Goal: Navigation & Orientation: Find specific page/section

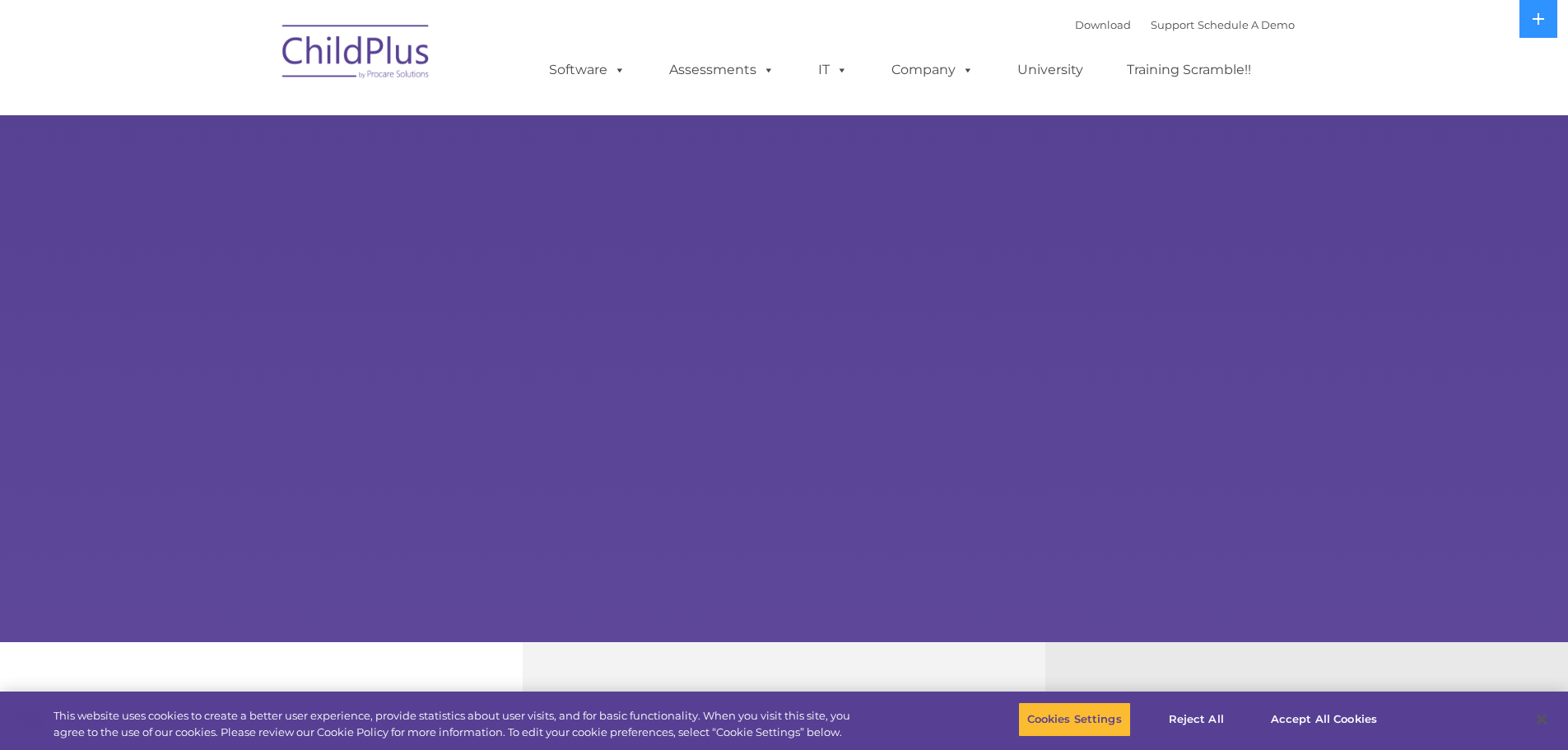
select select "MEDIUM"
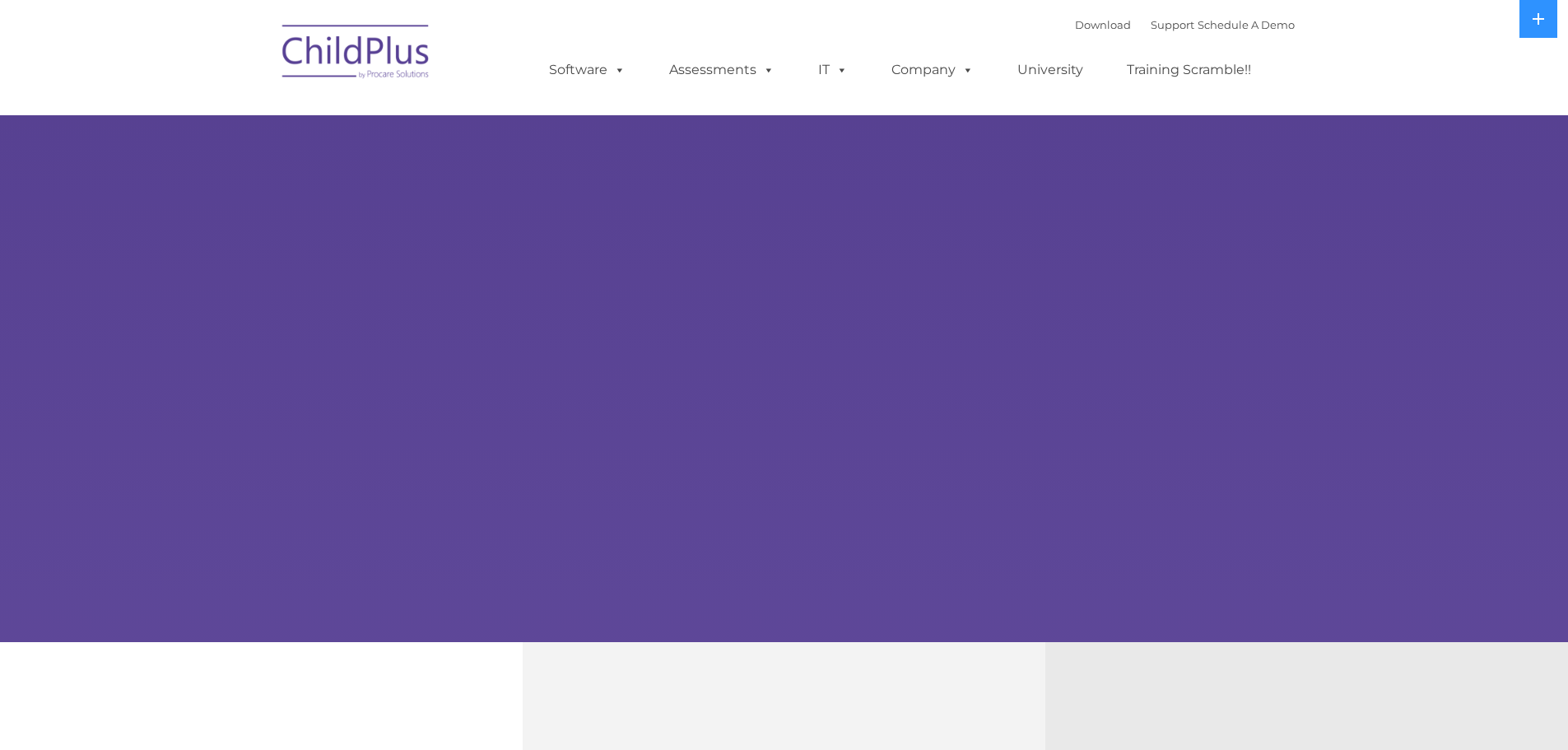
select select "MEDIUM"
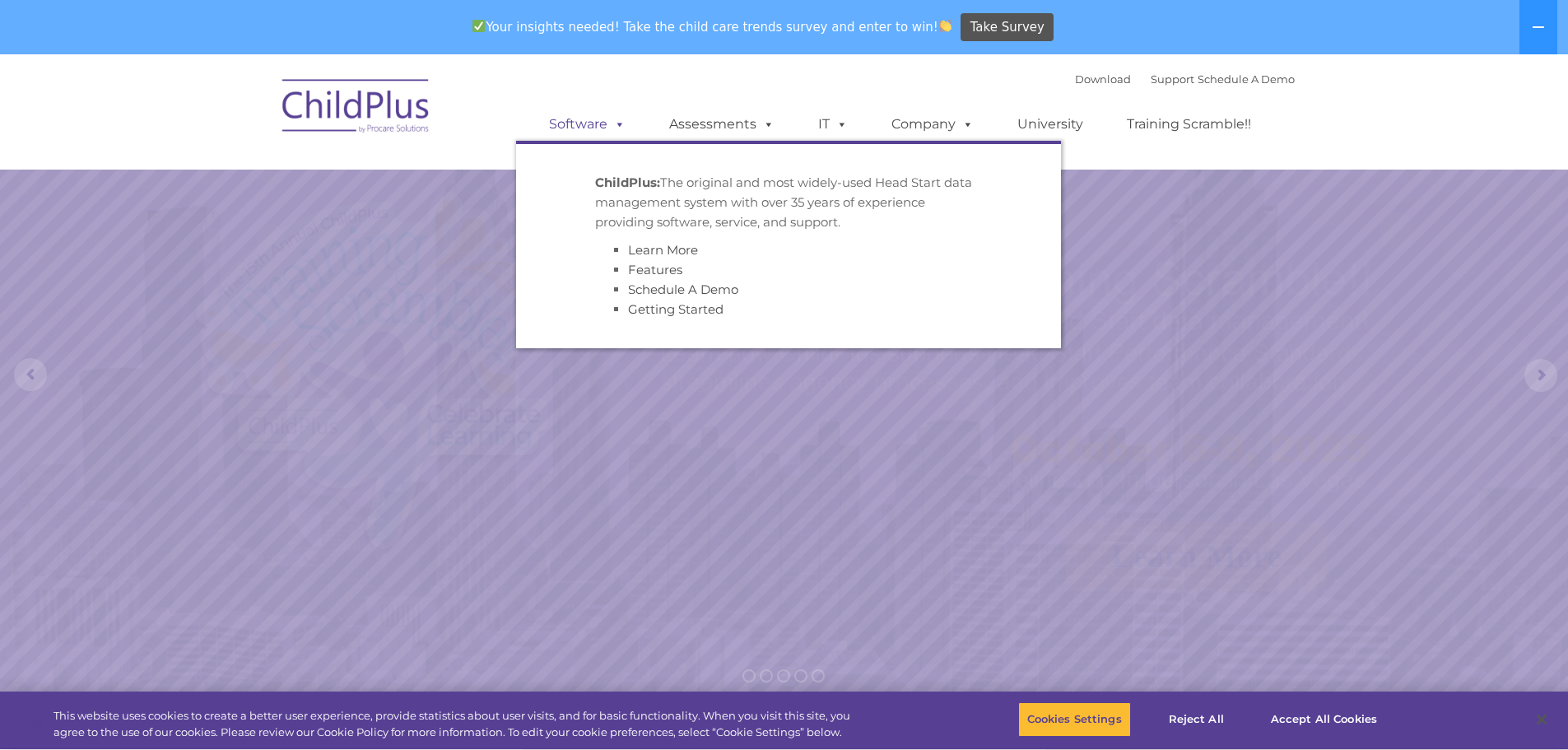
click at [578, 125] on link "Software" at bounding box center [587, 124] width 110 height 33
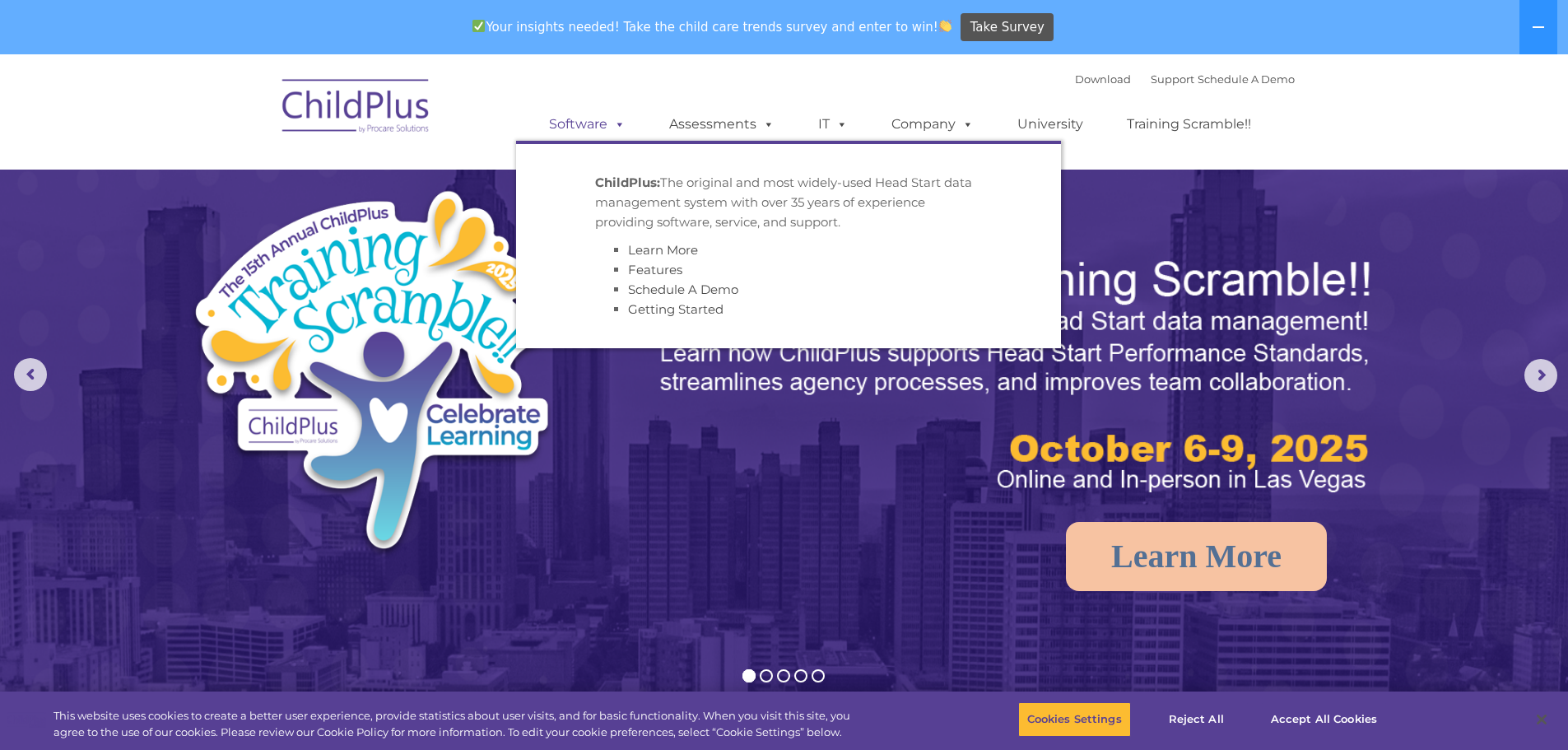
click at [578, 125] on link "Software" at bounding box center [587, 124] width 110 height 33
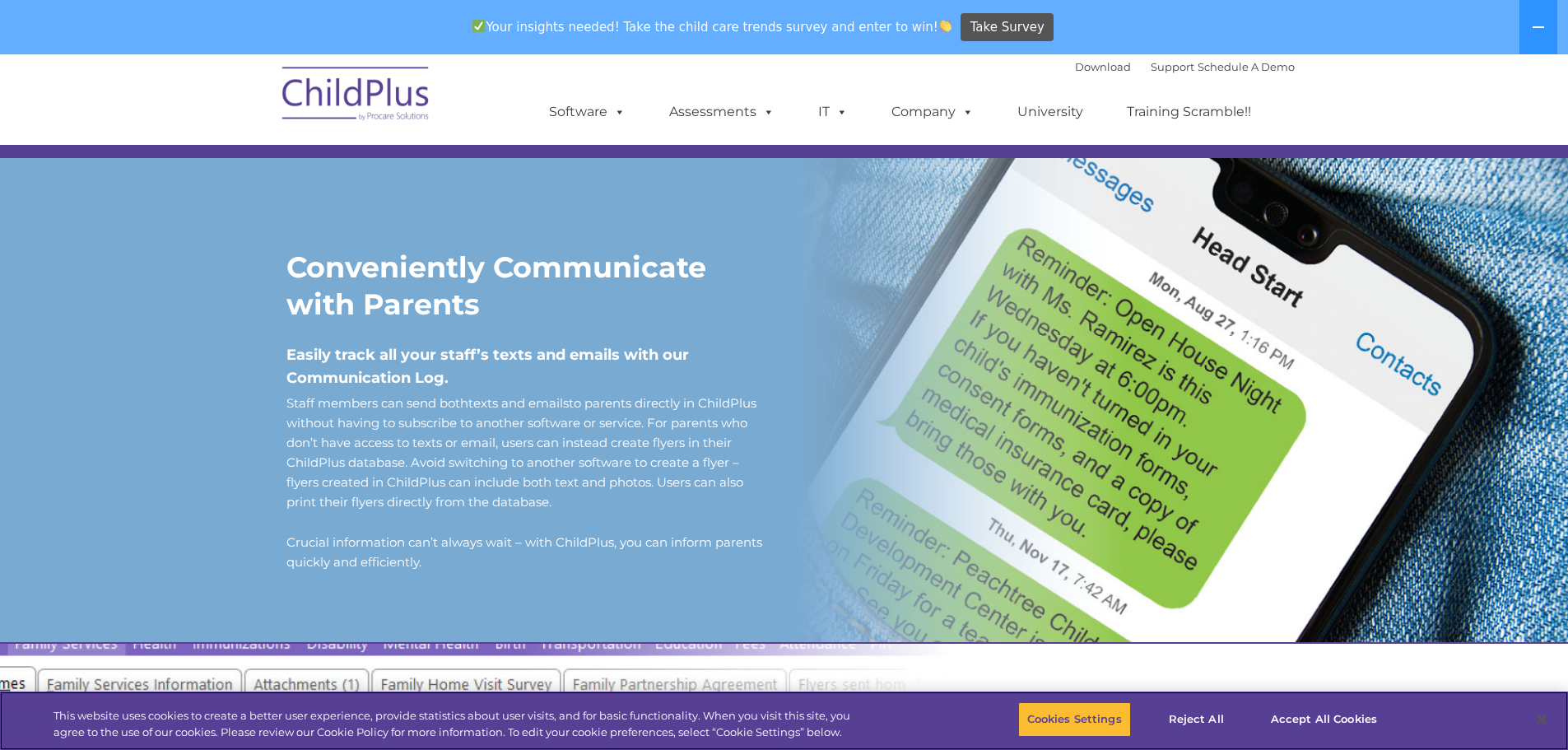
scroll to position [1293, 0]
